Goal: Task Accomplishment & Management: Manage account settings

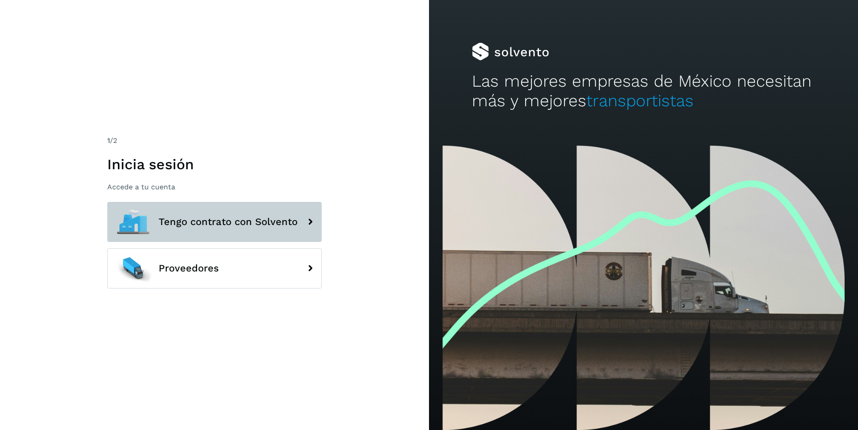
click at [284, 219] on span "Tengo contrato con Solvento" at bounding box center [228, 222] width 139 height 11
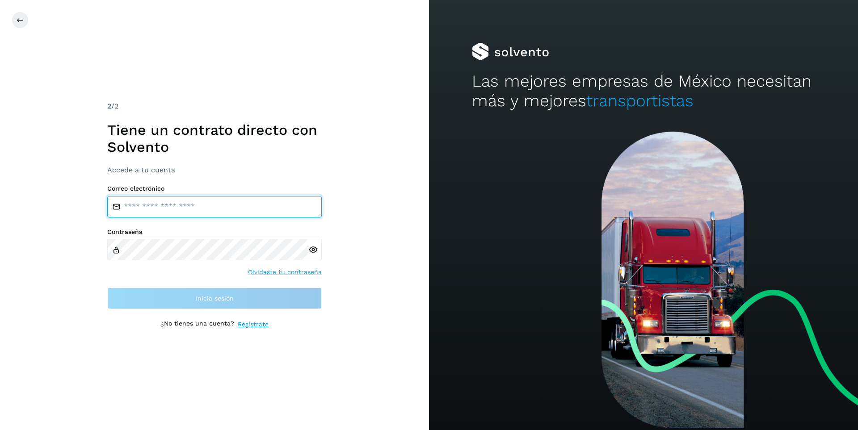
click at [263, 207] on input "email" at bounding box center [214, 206] width 215 height 21
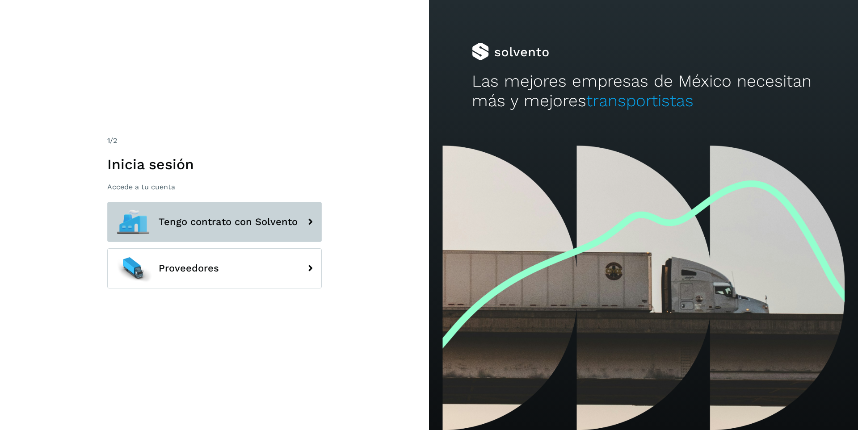
click at [278, 215] on button "Tengo contrato con Solvento" at bounding box center [214, 222] width 215 height 40
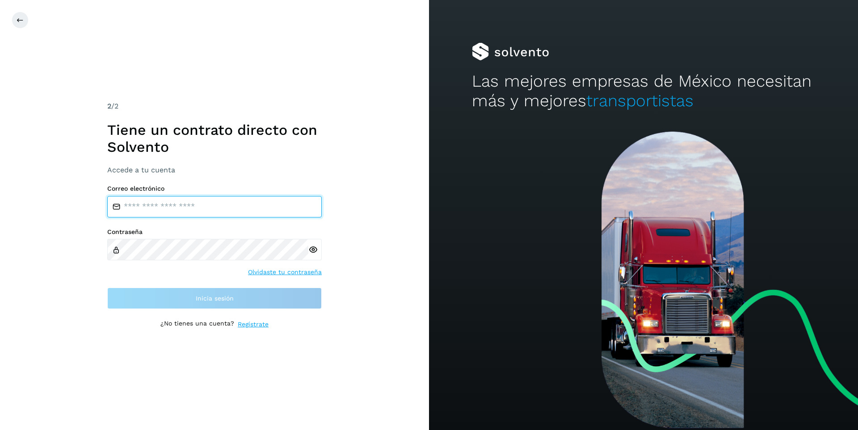
click at [276, 206] on input "email" at bounding box center [214, 206] width 215 height 21
type input "**********"
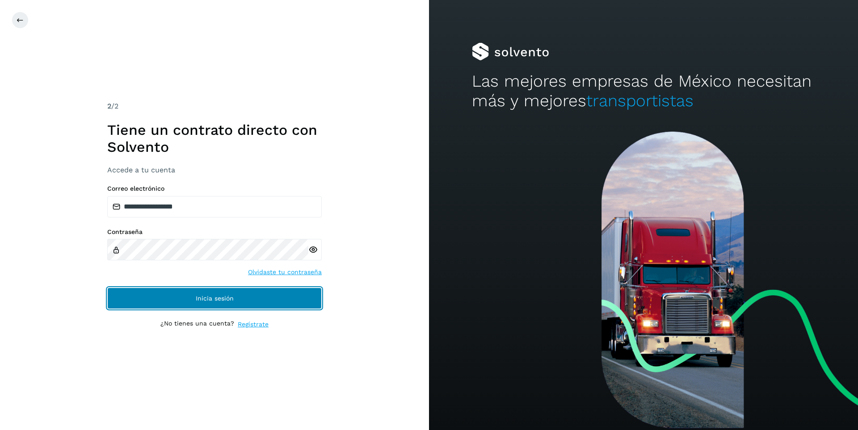
click at [238, 299] on button "Inicia sesión" at bounding box center [214, 298] width 215 height 21
